Goal: Information Seeking & Learning: Check status

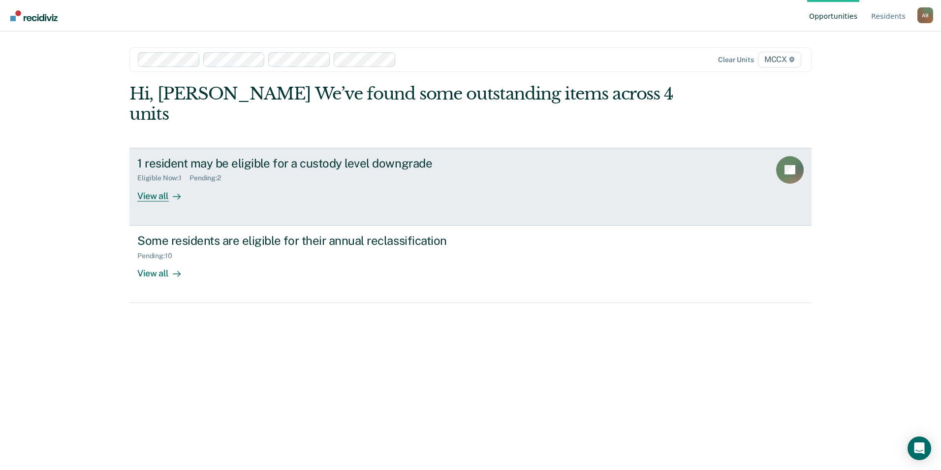
click at [169, 188] on link "1 resident may be eligible for a custody level downgrade Eligible Now : 1 Pendi…" at bounding box center [470, 187] width 682 height 78
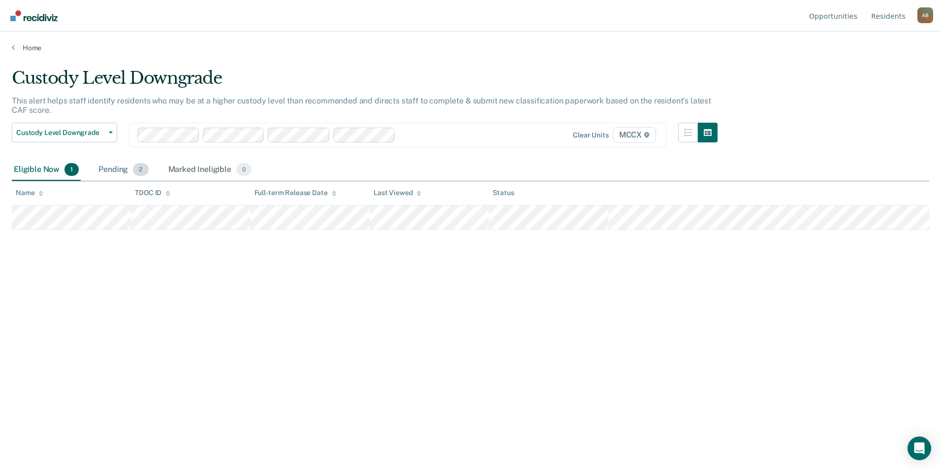
click at [128, 169] on div "Pending 2" at bounding box center [123, 170] width 54 height 22
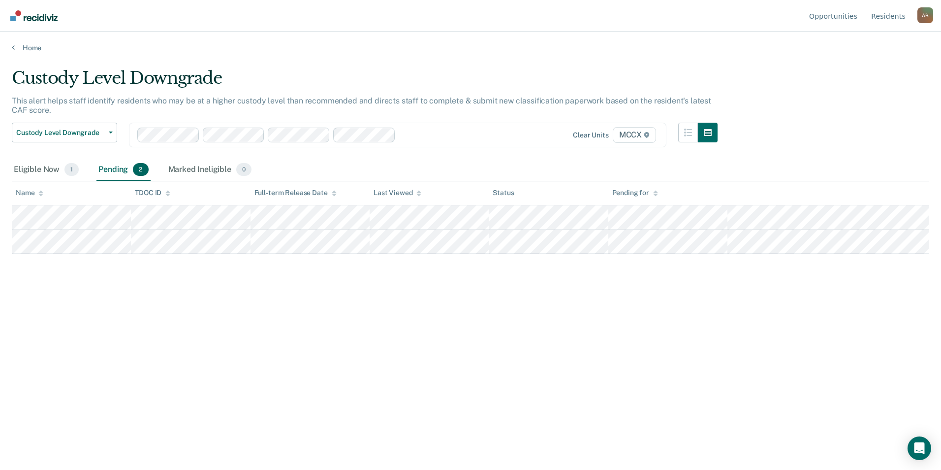
click at [128, 169] on div "Pending 2" at bounding box center [123, 170] width 54 height 22
click at [41, 170] on div "Eligible Now 1" at bounding box center [46, 170] width 69 height 22
